Goal: Entertainment & Leisure: Consume media (video, audio)

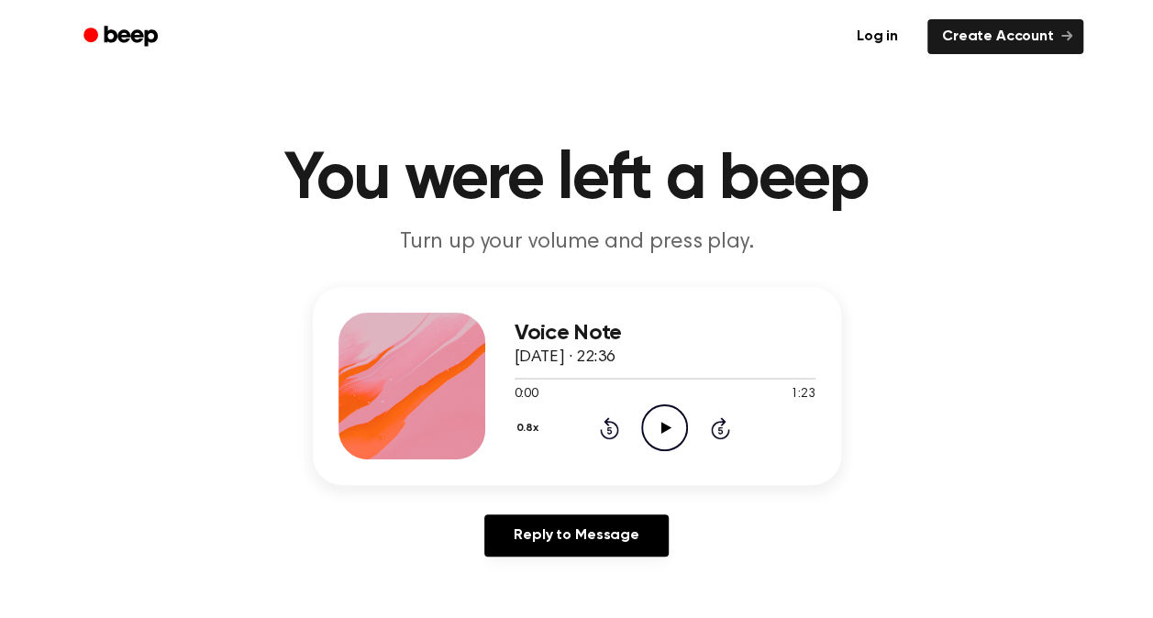
click at [670, 422] on icon "Play Audio" at bounding box center [664, 427] width 47 height 47
click at [520, 379] on div at bounding box center [576, 379] width 122 height 2
click at [658, 410] on icon "Pause Audio" at bounding box center [664, 427] width 47 height 47
click at [665, 417] on icon "Play Audio" at bounding box center [664, 427] width 47 height 47
click at [605, 430] on icon "Rewind 5 seconds" at bounding box center [609, 428] width 20 height 24
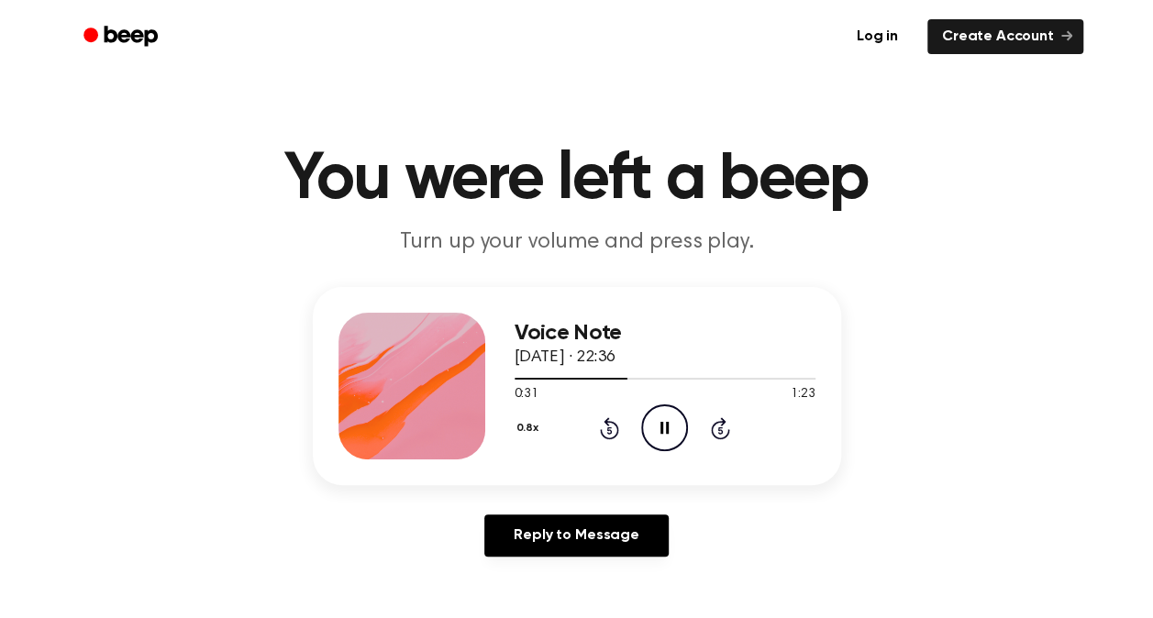
click at [603, 437] on icon "Rewind 5 seconds" at bounding box center [609, 428] width 20 height 24
click at [647, 411] on icon "Pause Audio" at bounding box center [664, 427] width 47 height 47
click at [667, 415] on icon "Play Audio" at bounding box center [664, 427] width 47 height 47
click at [604, 432] on icon "Rewind 5 seconds" at bounding box center [609, 428] width 20 height 24
click at [675, 433] on icon "Pause Audio" at bounding box center [664, 427] width 47 height 47
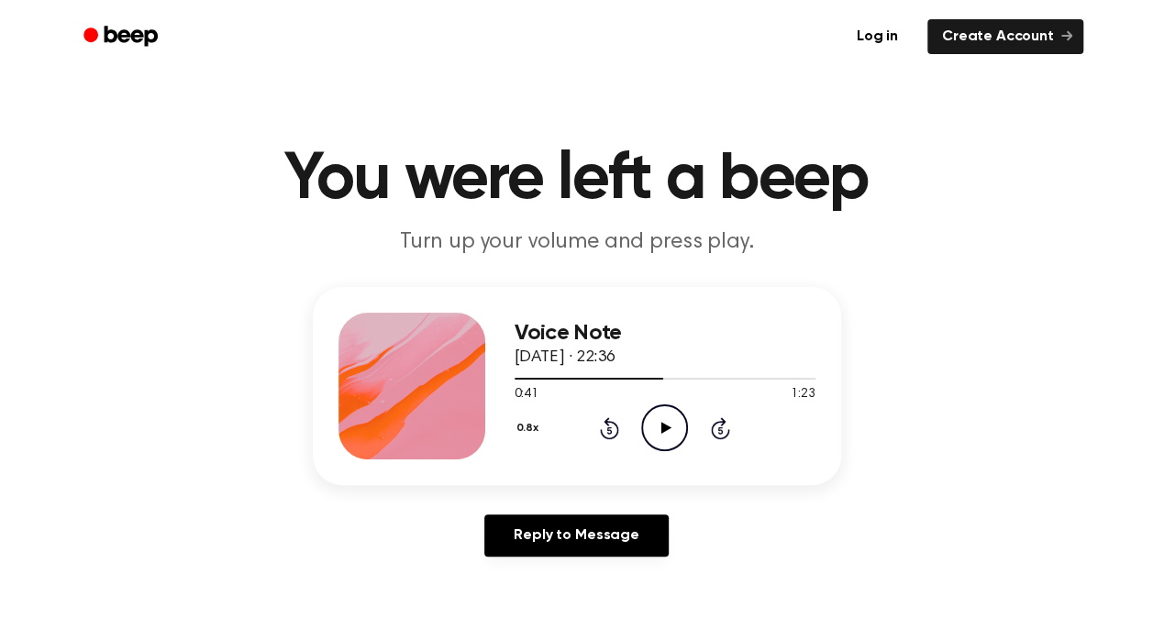
click at [657, 431] on icon "Play Audio" at bounding box center [664, 427] width 47 height 47
click at [617, 432] on icon at bounding box center [609, 428] width 19 height 22
click at [616, 431] on icon at bounding box center [609, 428] width 19 height 22
click at [611, 432] on icon "Rewind 5 seconds" at bounding box center [609, 428] width 20 height 24
click at [647, 414] on icon "Pause Audio" at bounding box center [664, 427] width 47 height 47
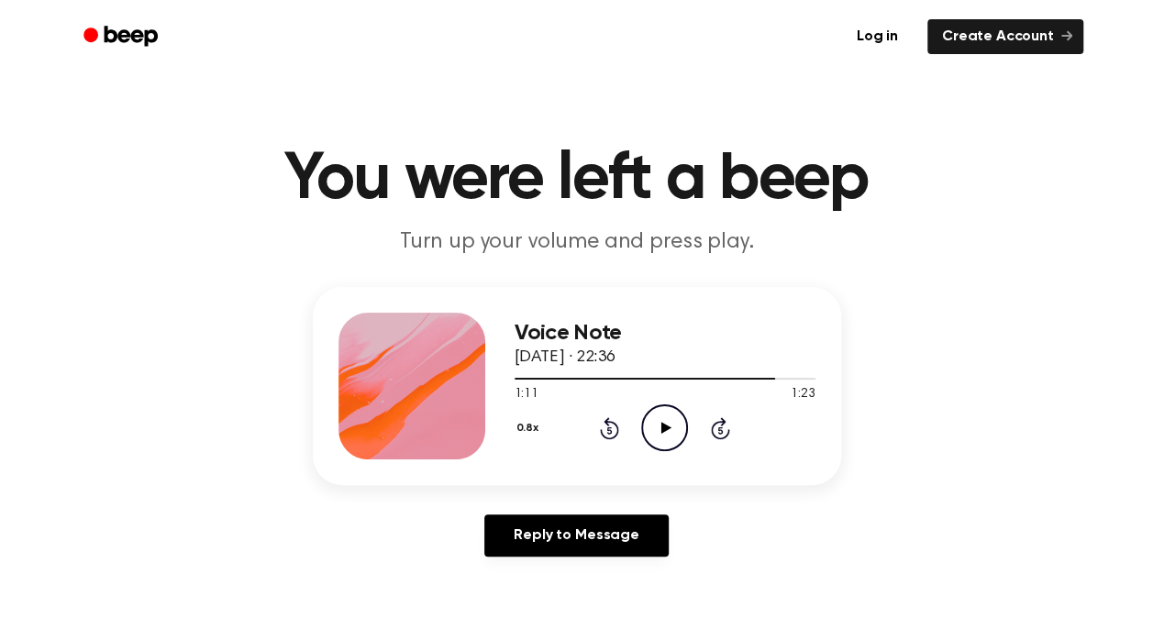
click at [679, 418] on icon "Play Audio" at bounding box center [664, 427] width 47 height 47
click at [606, 422] on icon at bounding box center [609, 428] width 19 height 22
click at [664, 415] on icon "Pause Audio" at bounding box center [664, 427] width 47 height 47
click at [688, 435] on div "0.8x Rewind 5 seconds Play Audio Skip 5 seconds" at bounding box center [665, 427] width 301 height 47
click at [674, 426] on icon "Play Audio" at bounding box center [664, 427] width 47 height 47
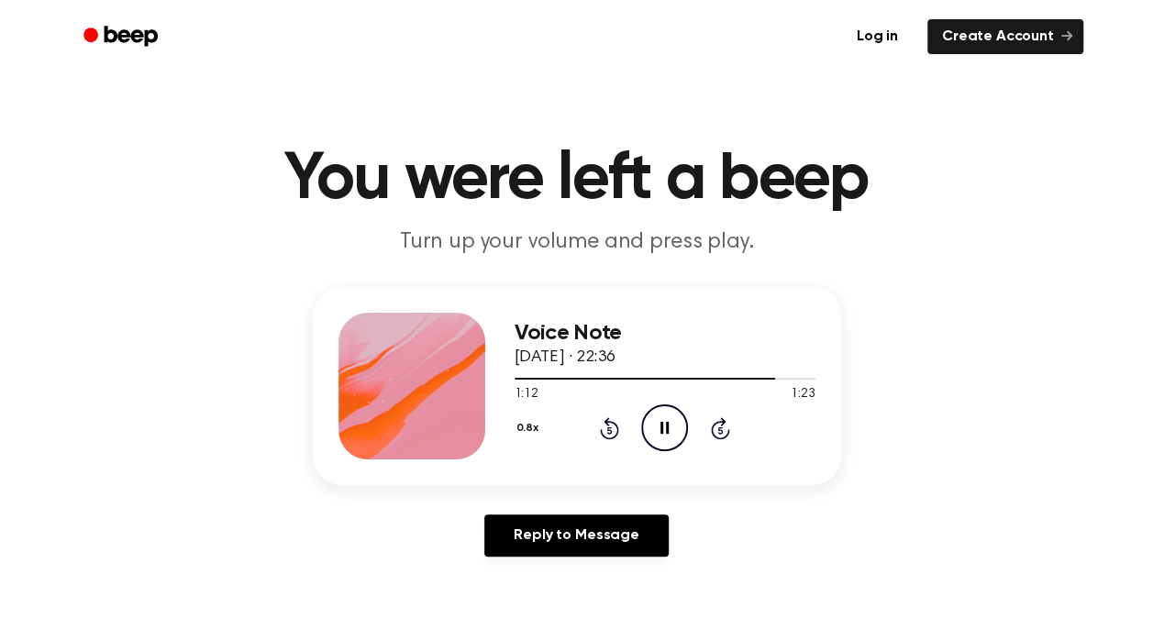
click at [605, 427] on icon "Rewind 5 seconds" at bounding box center [609, 428] width 20 height 24
click at [636, 422] on div "0.8x Rewind 5 seconds Pause Audio Skip 5 seconds" at bounding box center [665, 427] width 301 height 47
click at [662, 431] on icon at bounding box center [664, 428] width 8 height 12
click at [671, 417] on icon "Play Audio" at bounding box center [664, 427] width 47 height 47
click at [662, 434] on icon "Pause Audio" at bounding box center [664, 427] width 47 height 47
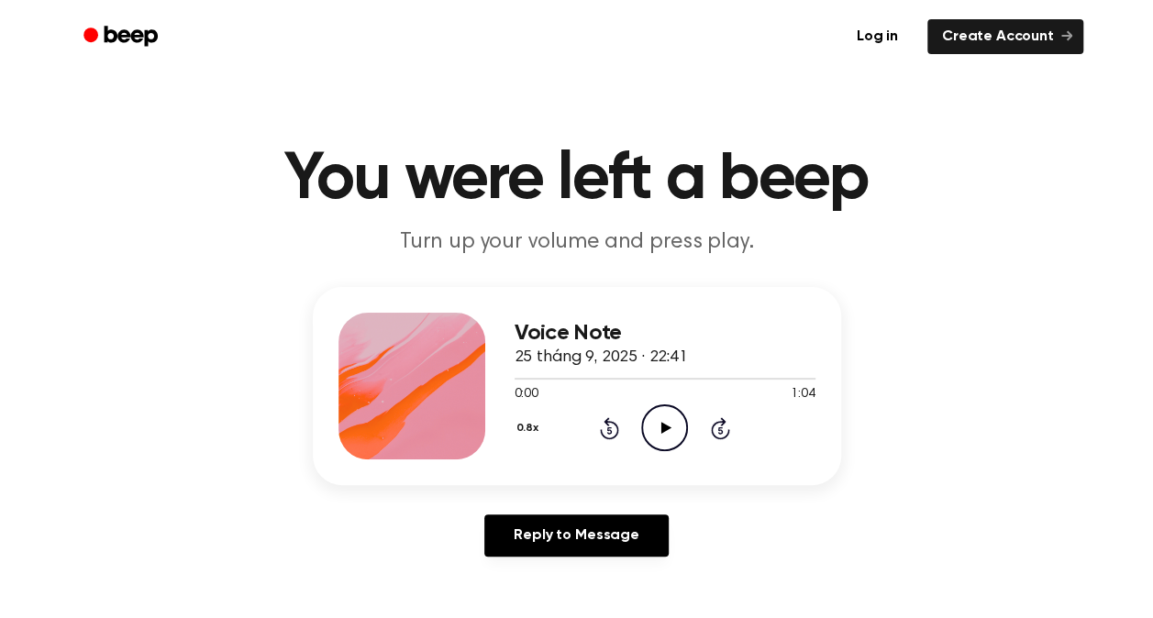
click at [665, 405] on circle at bounding box center [664, 427] width 45 height 45
click at [521, 378] on div at bounding box center [601, 379] width 172 height 2
click at [611, 425] on icon "Rewind 5 seconds" at bounding box center [609, 428] width 20 height 24
click at [607, 433] on icon at bounding box center [609, 429] width 5 height 7
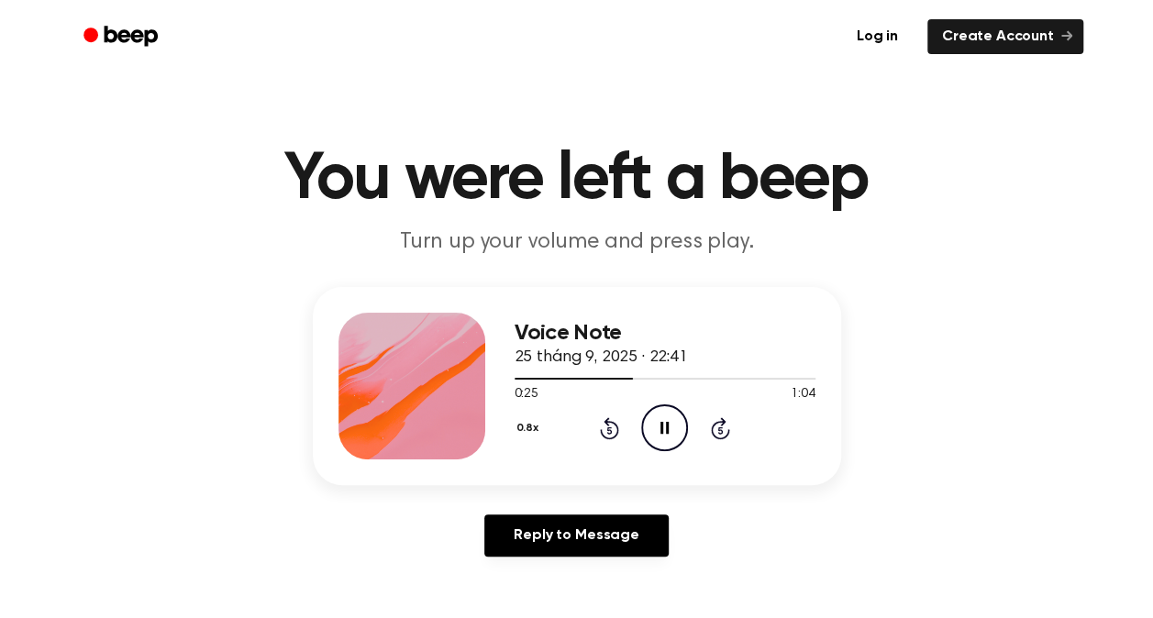
drag, startPoint x: 607, startPoint y: 433, endPoint x: 609, endPoint y: 424, distance: 9.4
click at [609, 424] on icon at bounding box center [609, 428] width 19 height 22
click at [780, 309] on div "Voice Note 25 tháng 9, 2025 · 22:41 0:20 1:04 Your browser does not support the…" at bounding box center [577, 386] width 528 height 198
click at [587, 382] on div at bounding box center [665, 378] width 301 height 15
click at [613, 426] on icon "Rewind 5 seconds" at bounding box center [609, 428] width 20 height 24
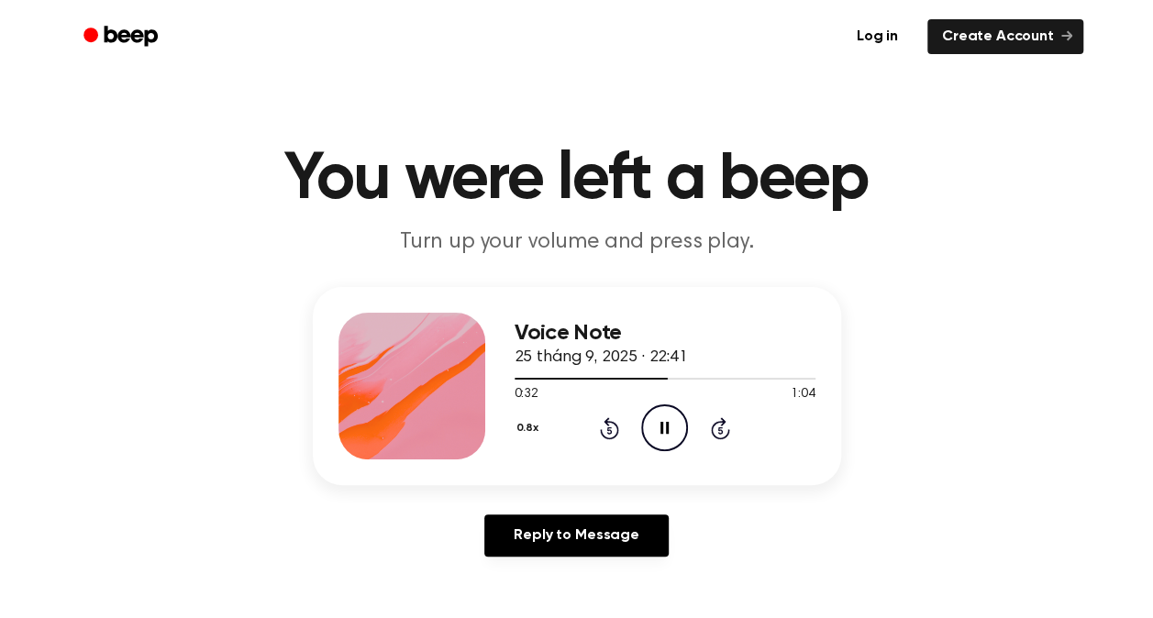
click at [614, 426] on icon "Rewind 5 seconds" at bounding box center [609, 428] width 20 height 24
click at [672, 435] on icon "Play Audio" at bounding box center [664, 427] width 47 height 47
click at [614, 436] on icon at bounding box center [609, 428] width 19 height 22
click at [656, 421] on icon "Pause Audio" at bounding box center [664, 427] width 47 height 47
click at [650, 422] on icon "Play Audio" at bounding box center [664, 427] width 47 height 47
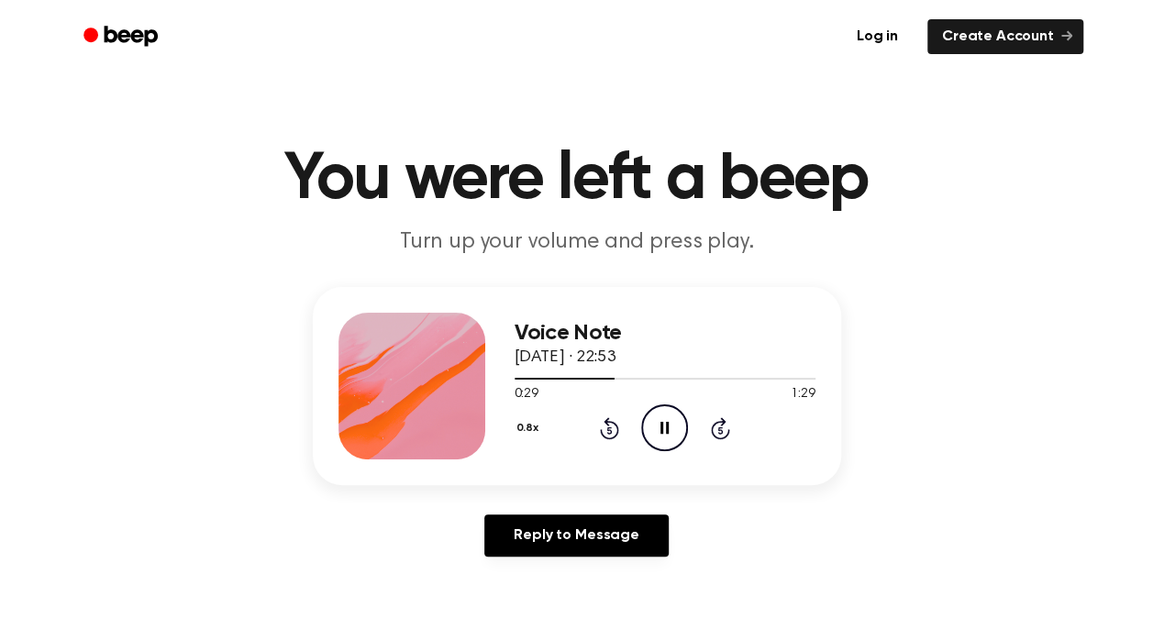
click at [596, 427] on div "0.8x Rewind 5 seconds Pause Audio Skip 5 seconds" at bounding box center [665, 427] width 301 height 47
click at [606, 427] on icon "Rewind 5 seconds" at bounding box center [609, 428] width 20 height 24
click at [671, 444] on icon "Pause Audio" at bounding box center [664, 427] width 47 height 47
click at [668, 440] on icon "Play Audio" at bounding box center [664, 427] width 47 height 47
click at [610, 422] on icon at bounding box center [609, 428] width 19 height 22
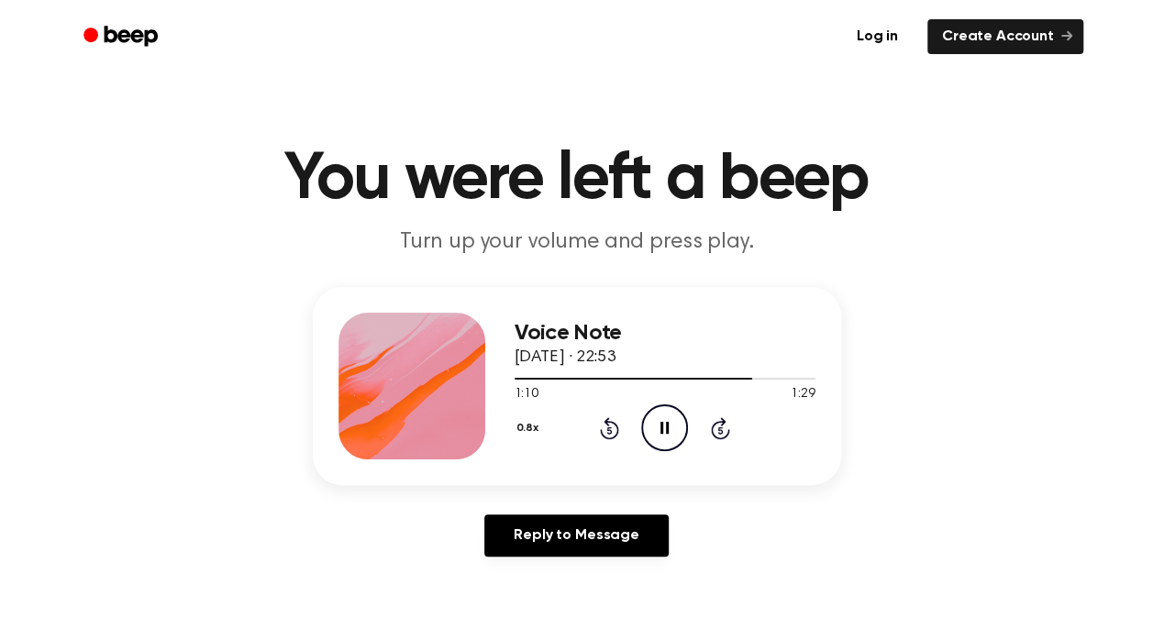
click at [610, 422] on icon at bounding box center [609, 428] width 19 height 22
click at [656, 424] on icon "Pause Audio" at bounding box center [664, 427] width 47 height 47
click at [659, 409] on icon "Play Audio" at bounding box center [664, 427] width 47 height 47
click at [606, 427] on icon "Rewind 5 seconds" at bounding box center [609, 428] width 20 height 24
click at [614, 434] on icon "Rewind 5 seconds" at bounding box center [609, 428] width 20 height 24
